Goal: Information Seeking & Learning: Find specific fact

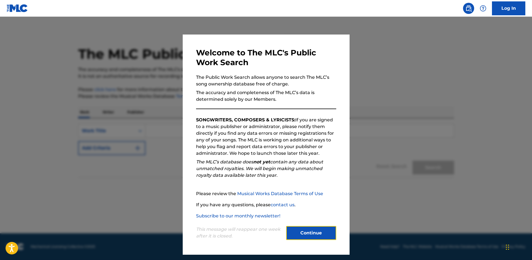
drag, startPoint x: 300, startPoint y: 230, endPoint x: 284, endPoint y: 213, distance: 23.2
click at [300, 230] on button "Continue" at bounding box center [311, 233] width 50 height 14
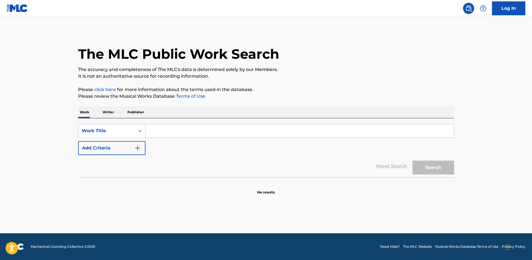
click at [158, 130] on input "Search Form" at bounding box center [299, 130] width 308 height 13
paste input "A Week Ago"
type input "A Week Ago"
paste input "A Week Ago"
type input "A Week Ago"
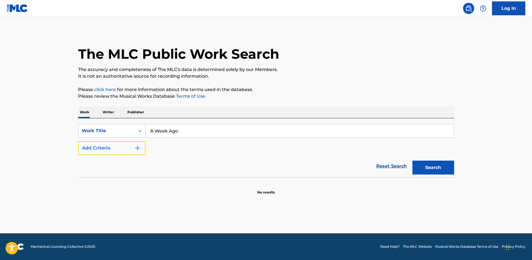
click at [131, 146] on button "Add Criteria" at bounding box center [111, 148] width 67 height 14
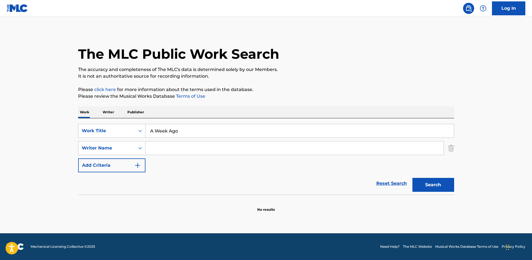
click at [161, 145] on input "Search Form" at bounding box center [294, 147] width 298 height 13
type input "[PERSON_NAME]"
click at [412, 178] on button "Search" at bounding box center [433, 185] width 42 height 14
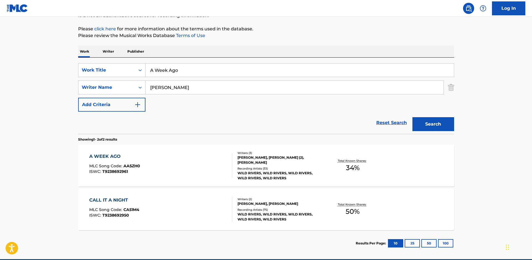
scroll to position [86, 0]
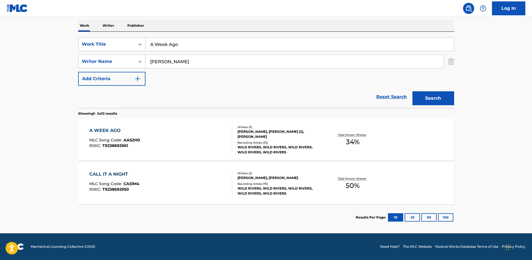
click at [138, 140] on span "AA5ZH0" at bounding box center [131, 139] width 17 height 5
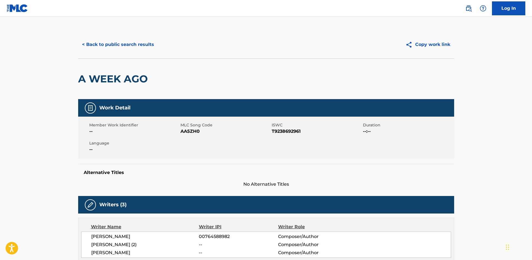
scroll to position [55, 0]
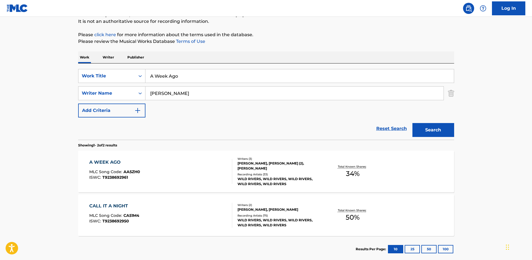
click at [157, 92] on input "[PERSON_NAME]" at bounding box center [294, 92] width 298 height 13
type input "[PERSON_NAME]"
click at [412, 123] on button "Search" at bounding box center [433, 130] width 42 height 14
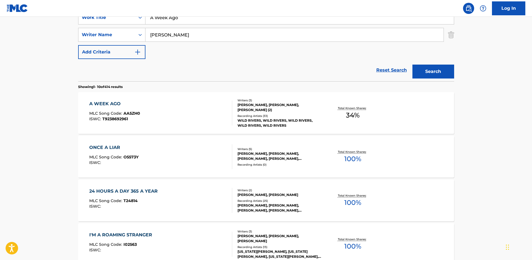
scroll to position [90, 0]
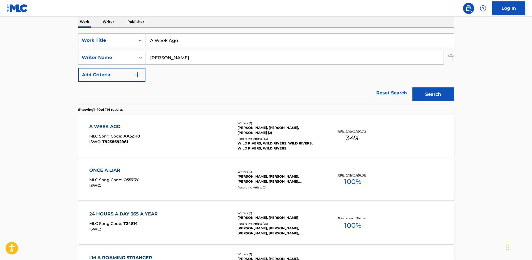
click at [193, 129] on div "A WEEK AGO MLC Song Code : AA5ZH0 ISWC : T9238692961" at bounding box center [160, 135] width 143 height 25
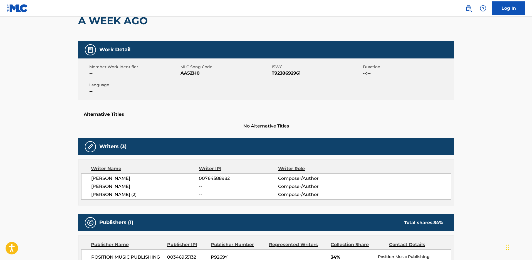
scroll to position [112, 0]
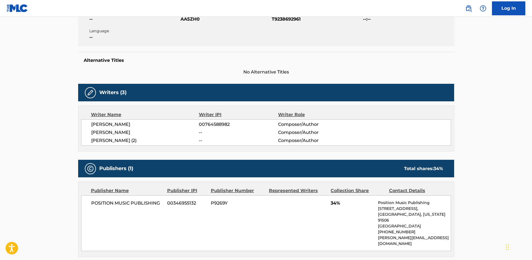
click at [122, 132] on span "[PERSON_NAME]" at bounding box center [145, 132] width 108 height 7
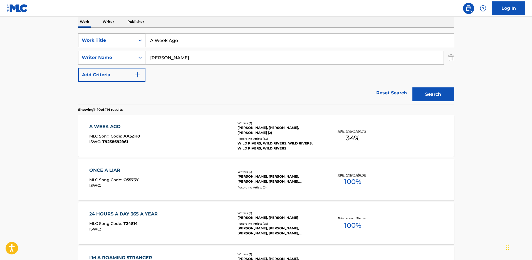
drag, startPoint x: 180, startPoint y: 40, endPoint x: 129, endPoint y: 35, distance: 51.4
click at [129, 35] on div "SearchWithCriteriaa6ce0639-b8f9-4a95-8d71-223680a72859 Work Title A Week Ago" at bounding box center [266, 40] width 376 height 14
type input "[GEOGRAPHIC_DATA]"
click at [412, 87] on button "Search" at bounding box center [433, 94] width 42 height 14
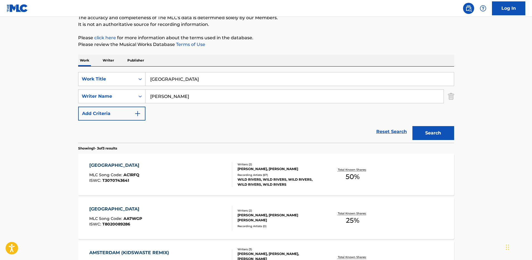
scroll to position [52, 0]
click at [180, 174] on div "AMSTERDAM MLC Song Code : AC1RFQ ISWC : T3070743641" at bounding box center [160, 173] width 143 height 25
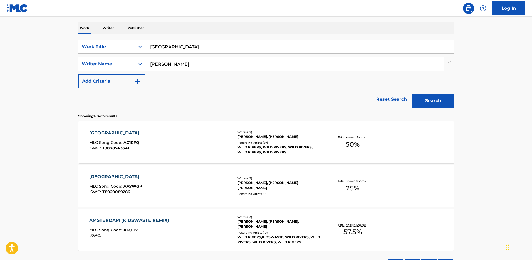
scroll to position [92, 0]
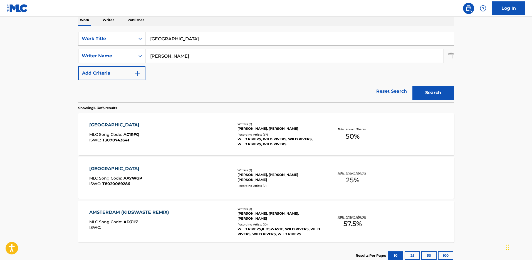
click at [169, 208] on div "AMSTERDAM (KIDSWASTE REMIX) MLC Song Code : AD31L7 ISWC : Writers ( 3 ) [PERSON…" at bounding box center [266, 221] width 376 height 42
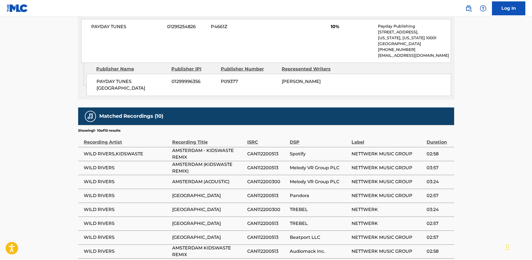
scroll to position [375, 0]
